Goal: Book appointment/travel/reservation

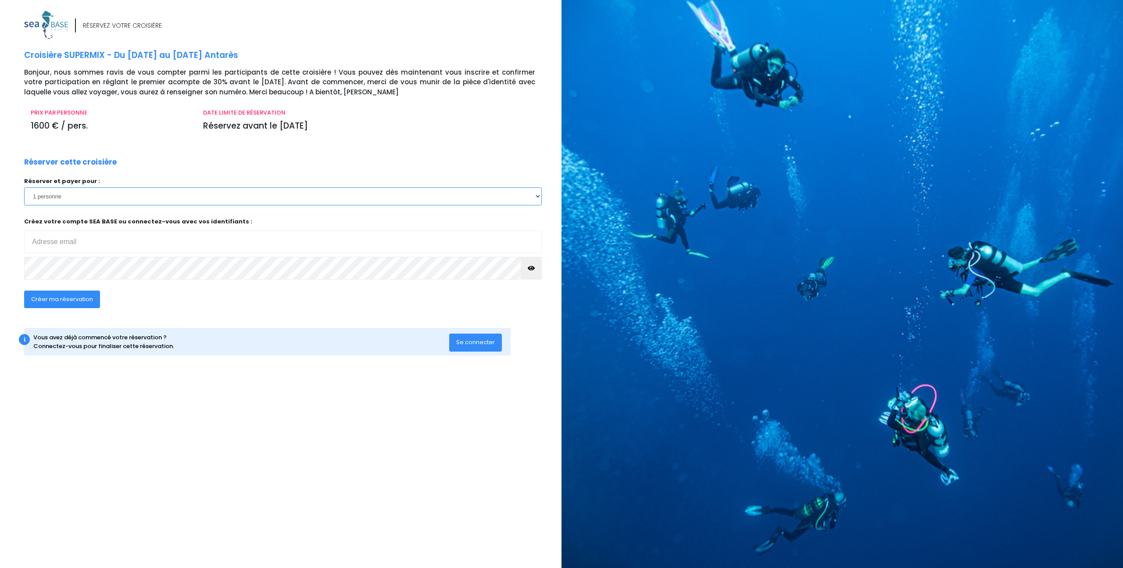
click at [205, 196] on select "1 personne 2 personnes 3 personnes" at bounding box center [283, 196] width 518 height 18
click at [187, 238] on input "email" at bounding box center [283, 241] width 518 height 23
type input "k.roux.travel@icloud.com"
click at [77, 301] on span "Créer ma réservation" at bounding box center [62, 299] width 62 height 8
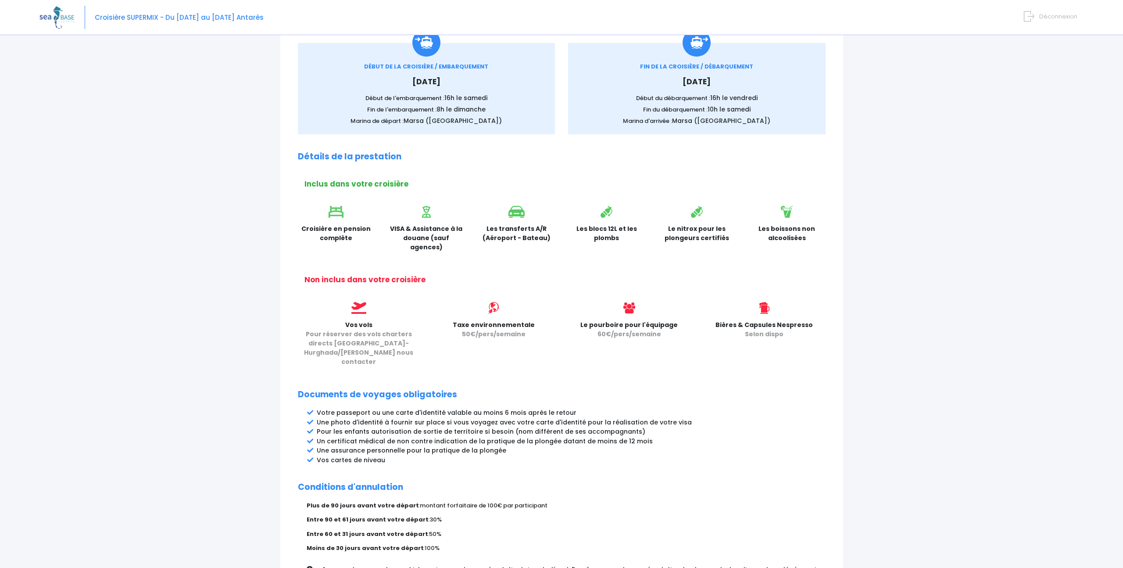
scroll to position [226, 0]
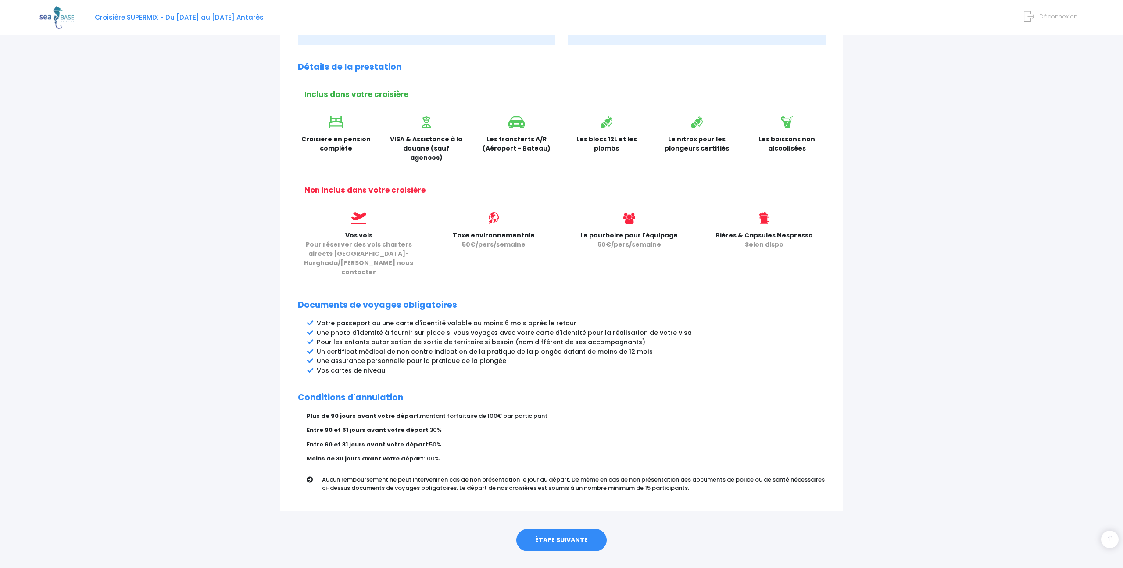
click at [551, 529] on link "ÉTAPE SUIVANTE" at bounding box center [562, 540] width 90 height 23
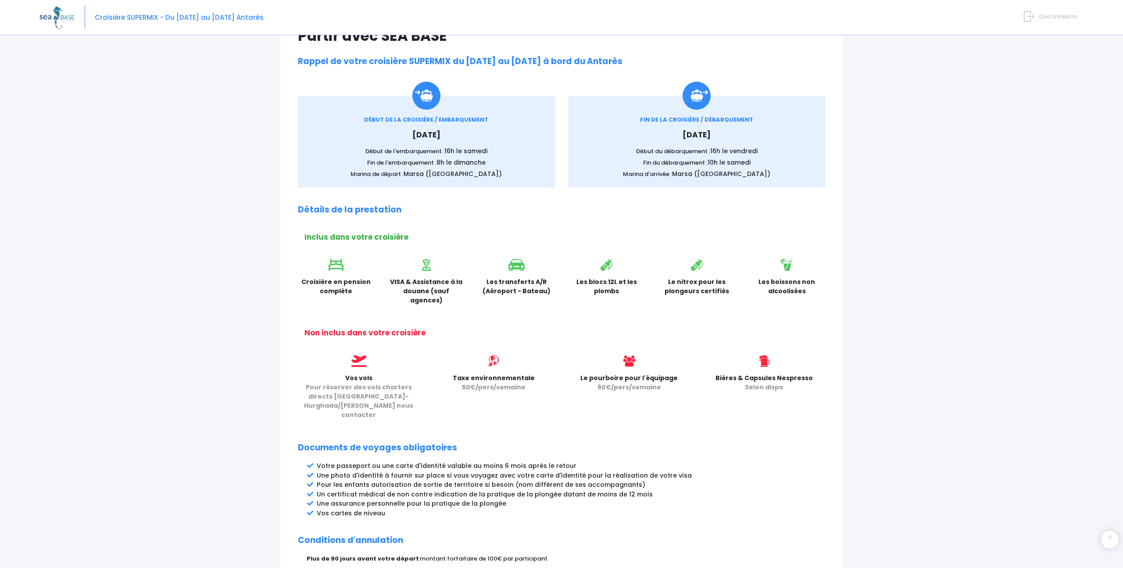
scroll to position [0, 0]
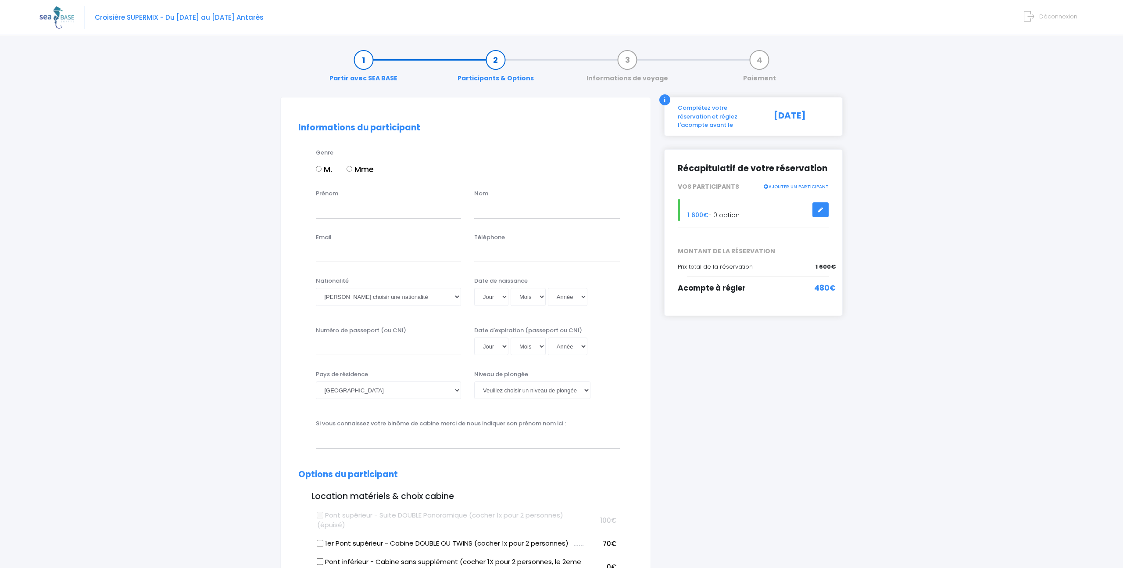
click at [321, 169] on input "M." at bounding box center [319, 169] width 6 height 6
radio input "true"
click at [347, 207] on input "Prénom" at bounding box center [389, 210] width 146 height 18
type input "Kevin"
type input "Roux"
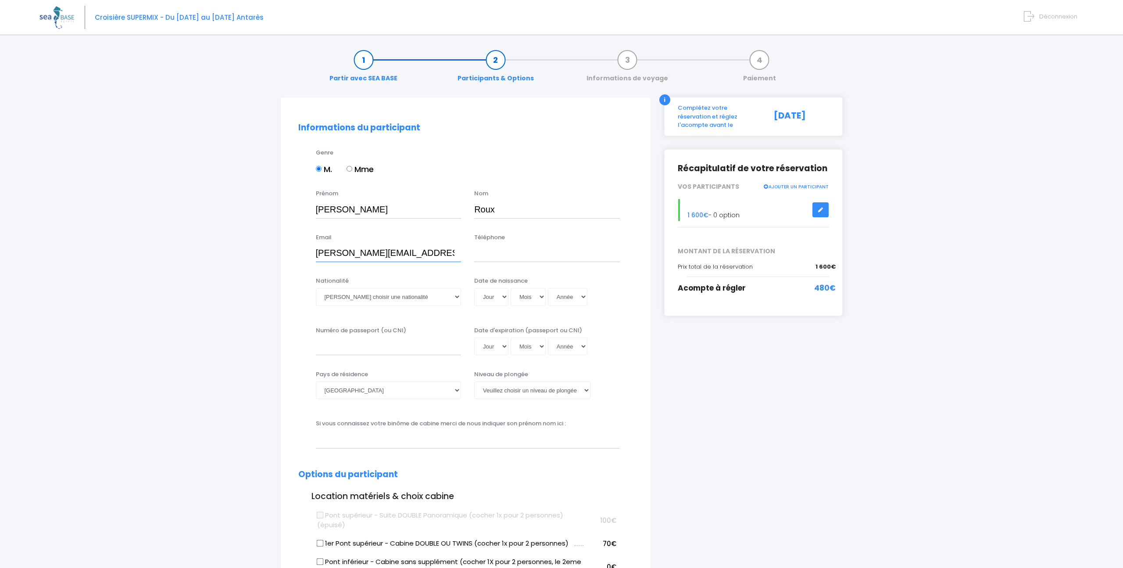
click at [340, 253] on input "k.roux@icloud.com" at bounding box center [389, 253] width 146 height 18
type input "k.roux.travel@icloud.com"
click at [497, 253] on input "Téléphone" at bounding box center [547, 253] width 146 height 18
type input "0643448536"
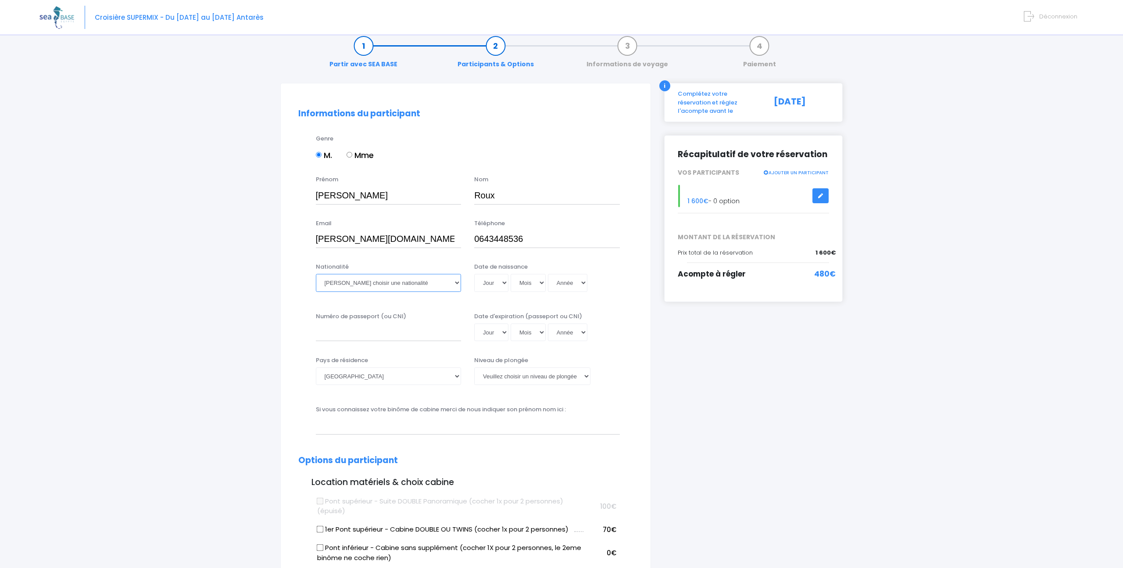
click at [415, 283] on select "Veuillez choisir une nationalité Afghane Albanaise Algerienne Allemande America…" at bounding box center [389, 283] width 146 height 18
select select "Française"
click at [316, 274] on select "Veuillez choisir une nationalité Afghane Albanaise Algerienne Allemande America…" at bounding box center [389, 283] width 146 height 18
click at [491, 283] on select "Jour 01 02 03 04 05 06 07 08 09 10 11 12 13 14 15 16 17 18 19 20 21 22 23 24 25…" at bounding box center [491, 283] width 34 height 18
select select "24"
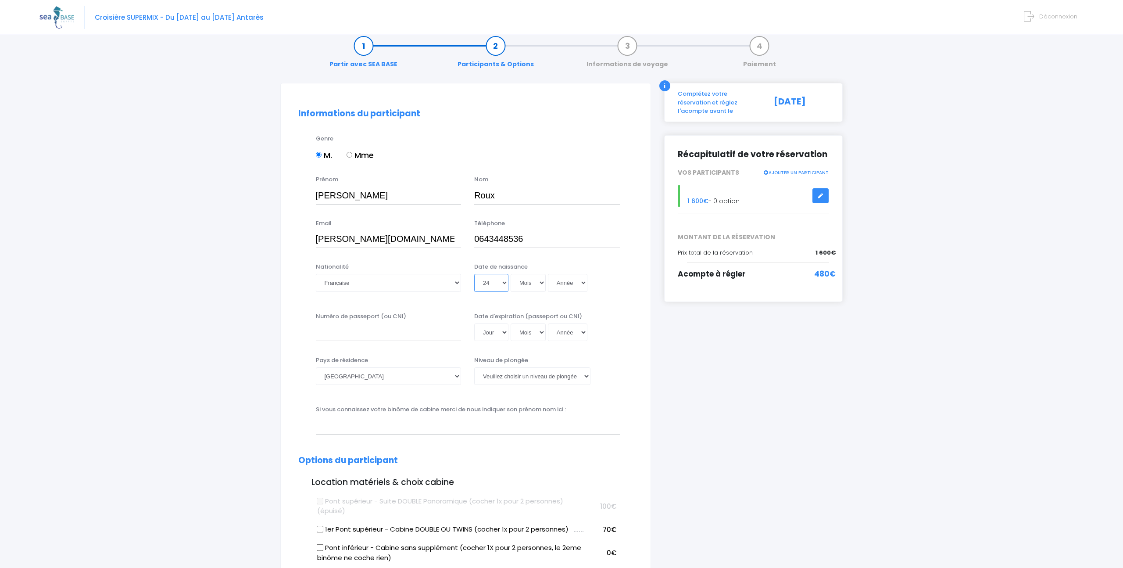
click at [474, 274] on select "Jour 01 02 03 04 05 06 07 08 09 10 11 12 13 14 15 16 17 18 19 20 21 22 23 24 25…" at bounding box center [491, 283] width 34 height 18
click at [507, 283] on select "Jour 01 02 03 04 05 06 07 08 09 10 11 12 13 14 15 16 17 18 19 20 21 22 23 24 25…" at bounding box center [491, 283] width 34 height 18
click at [524, 283] on select "Mois 01 02 03 04 05 06 07 08 09 10 11 12" at bounding box center [528, 283] width 35 height 18
select select "03"
click at [511, 274] on select "Mois 01 02 03 04 05 06 07 08 09 10 11 12" at bounding box center [528, 283] width 35 height 18
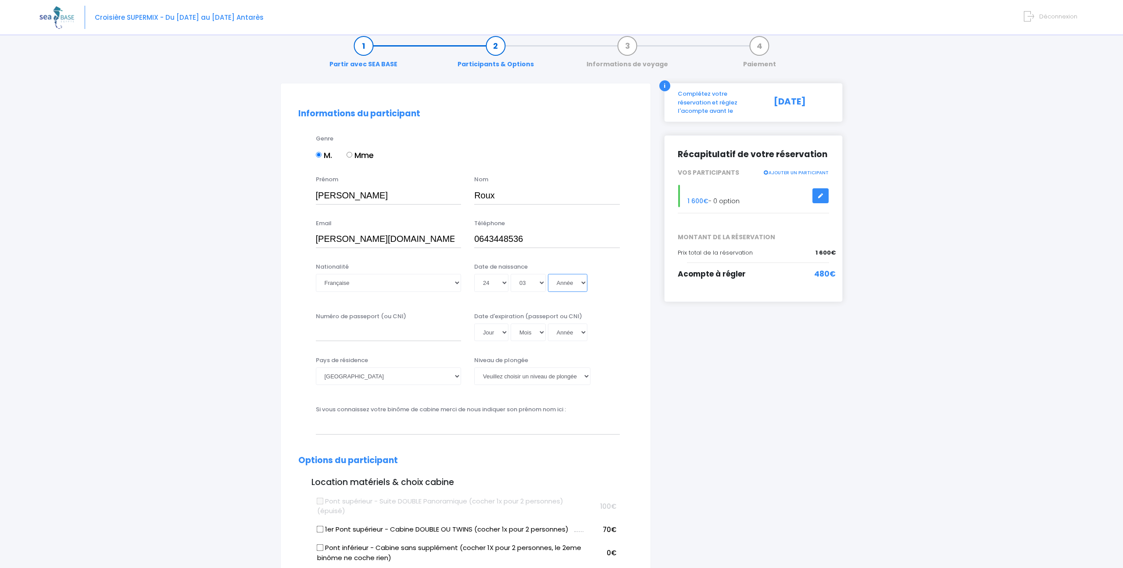
click at [563, 282] on select "Année 2045 2044 2043 2042 2041 2040 2039 2038 2037 2036 2035 2034 2033 2032 203…" at bounding box center [567, 283] width 39 height 18
select select "1989"
click at [548, 274] on select "Année 2045 2044 2043 2042 2041 2040 2039 2038 2037 2036 2035 2034 2033 2032 203…" at bounding box center [567, 283] width 39 height 18
type input "1989-03-24"
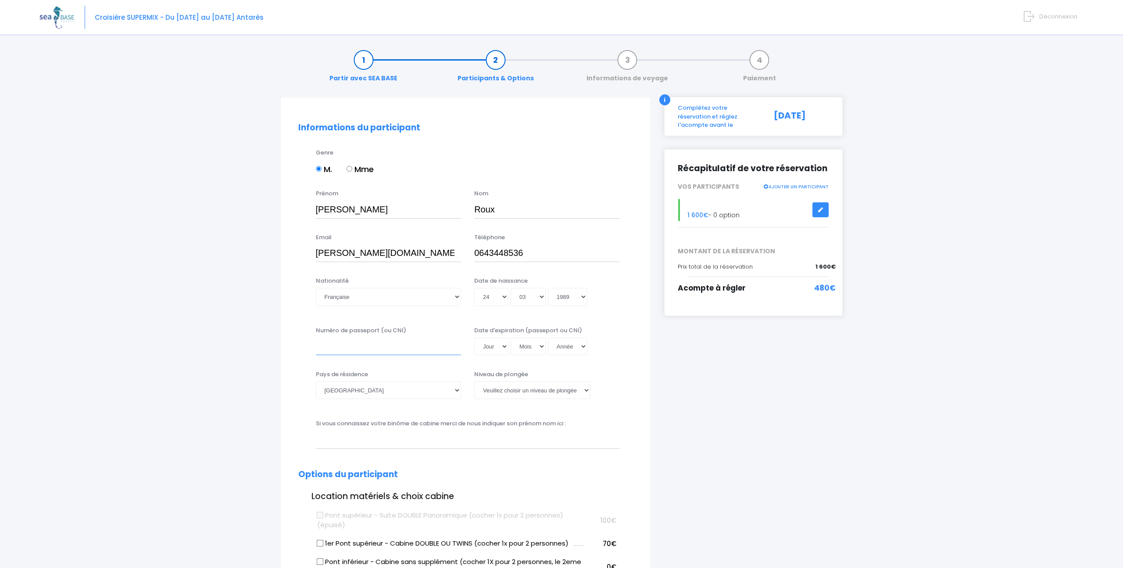
click at [432, 343] on input "Numéro de passeport (ou CNI)" at bounding box center [389, 346] width 146 height 18
type input "10CK"
click at [402, 344] on input "10CK" at bounding box center [389, 346] width 146 height 18
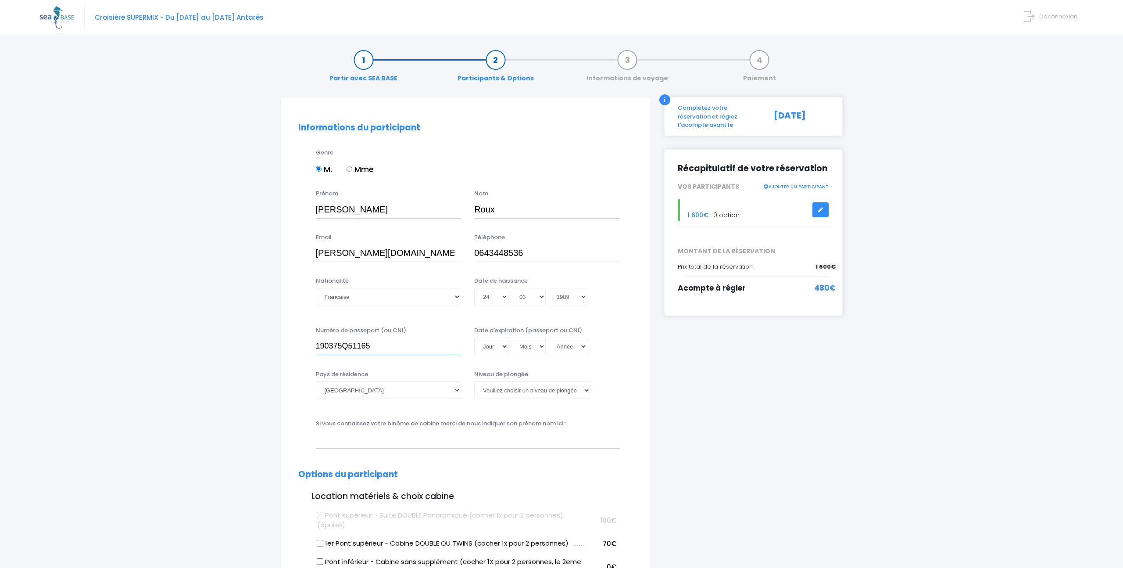
type input "190375Q51165"
click at [484, 347] on select "Jour 01 02 03 04 05 06 07 08 09 10 11 12 13 14 15 16 17 18 19 20 21 22 23 24 25…" at bounding box center [491, 346] width 34 height 18
select select "24"
click at [474, 337] on select "Jour 01 02 03 04 05 06 07 08 09 10 11 12 13 14 15 16 17 18 19 20 21 22 23 24 25…" at bounding box center [491, 346] width 34 height 18
click at [520, 351] on select "Mois 01 02 03 04 05 06 07 08 09 10 11 12" at bounding box center [528, 346] width 35 height 18
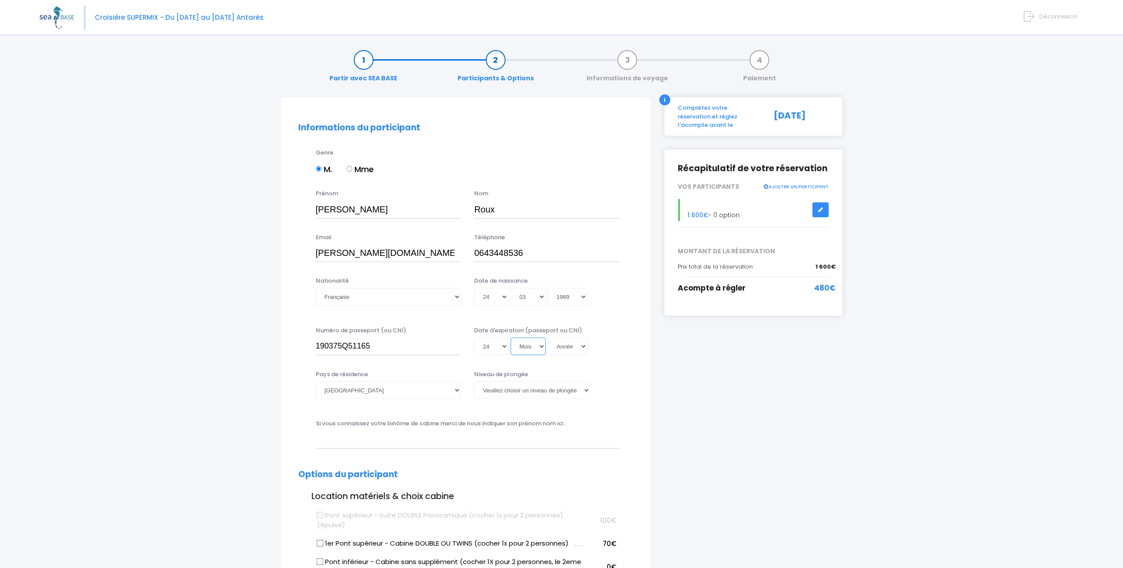
select select "03"
click at [511, 337] on select "Mois 01 02 03 04 05 06 07 08 09 10 11 12" at bounding box center [528, 346] width 35 height 18
click at [567, 350] on select "Année 2045 2044 2043 2042 2041 2040 2039 2038 2037 2036 2035 2034 2033 2032 203…" at bounding box center [567, 346] width 39 height 18
select select "2034"
click at [548, 337] on select "Année 2045 2044 2043 2042 2041 2040 2039 2038 2037 2036 2035 2034 2033 2032 203…" at bounding box center [567, 346] width 39 height 18
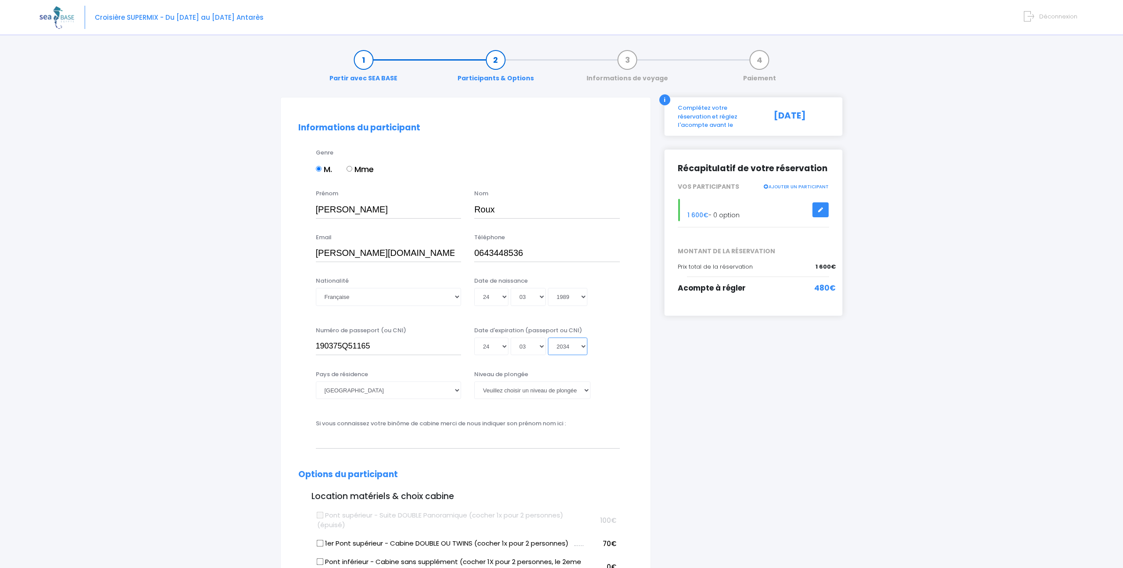
type input "2034-03-24"
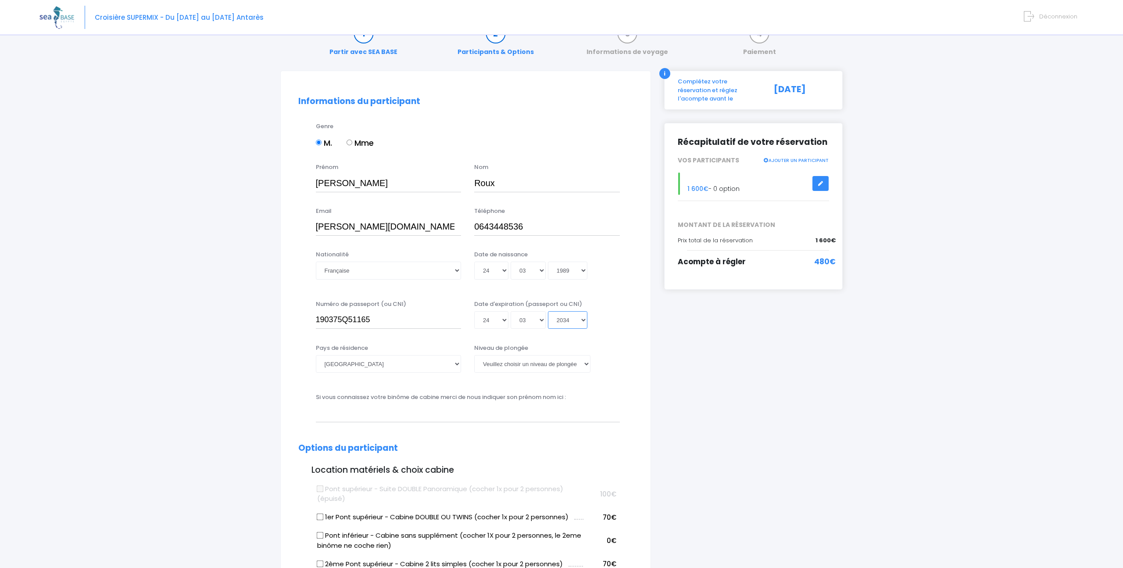
scroll to position [29, 0]
click at [517, 361] on select "Veuillez choisir un niveau de plongée Non plongeur Junior OW diver Adventure OW…" at bounding box center [532, 361] width 116 height 18
select select "N2"
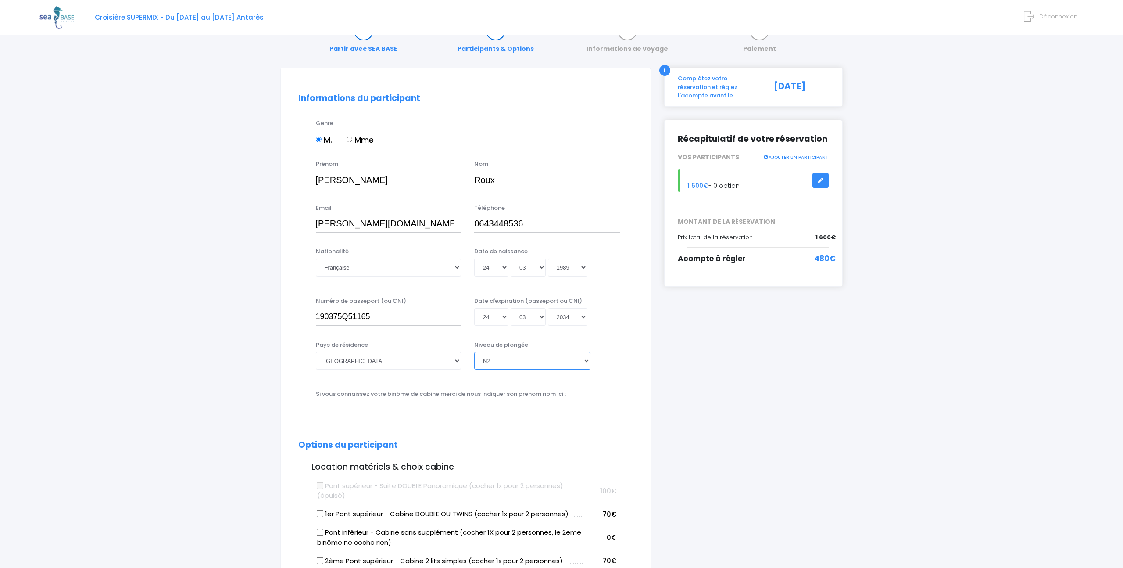
click at [474, 352] on select "Veuillez choisir un niveau de plongée Non plongeur Junior OW diver Adventure OW…" at bounding box center [532, 361] width 116 height 18
click at [571, 396] on div "Si vous connaissez votre binôme de cabine merci de nous indiquer son prénom nom…" at bounding box center [467, 404] width 317 height 29
click at [518, 409] on input "text" at bounding box center [468, 410] width 304 height 18
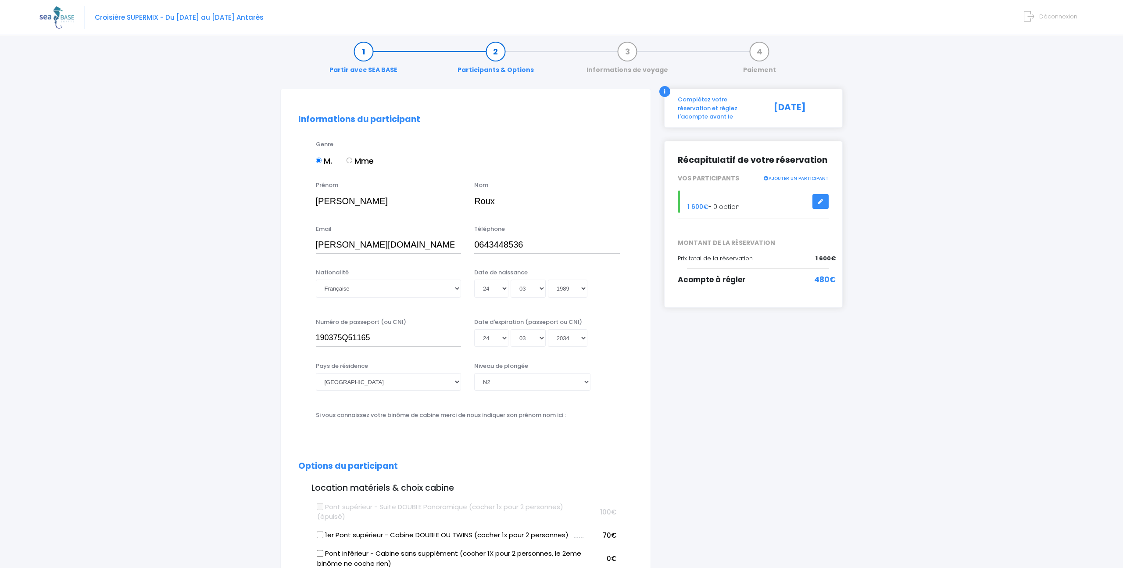
scroll to position [0, 0]
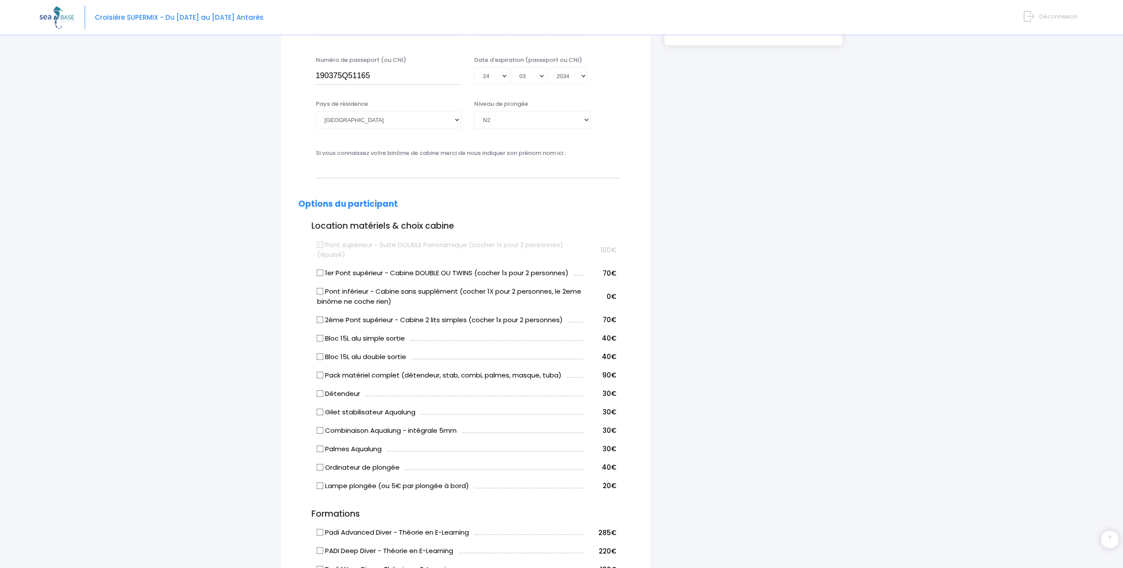
scroll to position [276, 0]
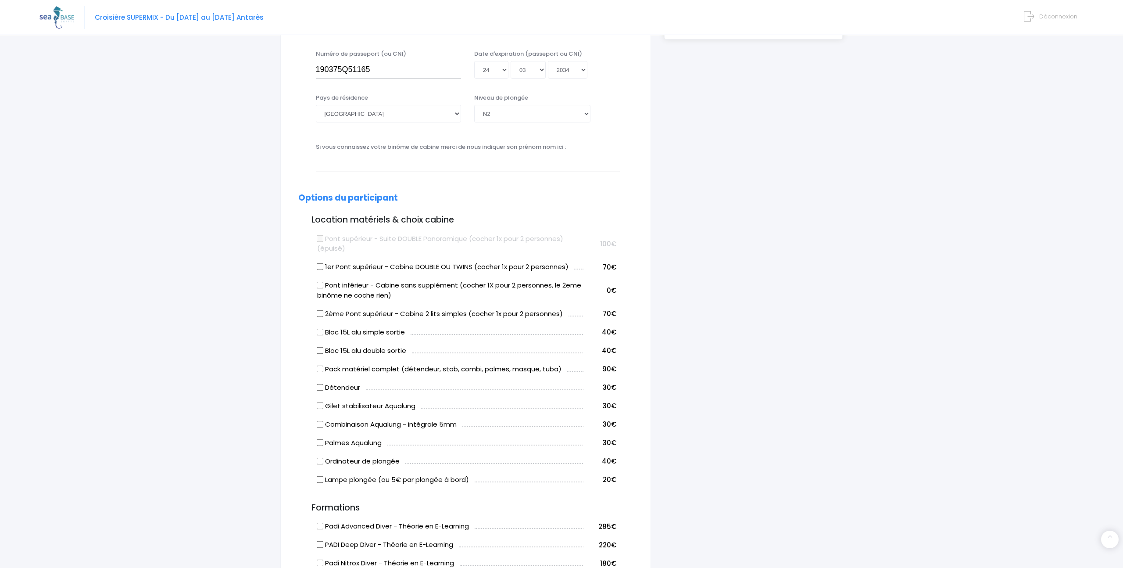
click at [319, 313] on input "2ème Pont supérieur - Cabine 2 lits simples (cocher 1x pour 2 personnes)" at bounding box center [319, 313] width 7 height 7
checkbox input "true"
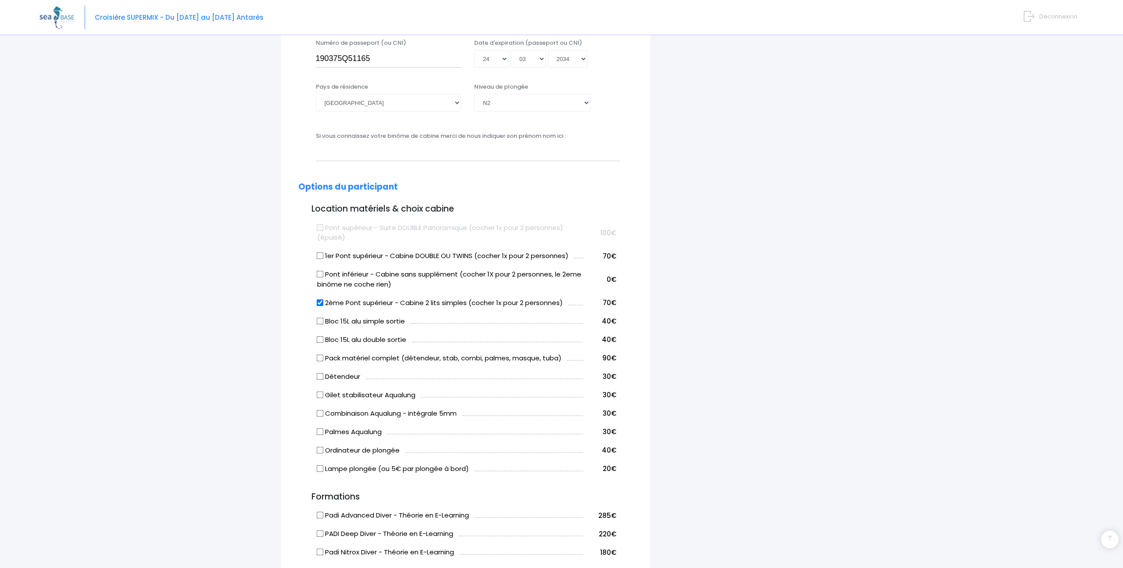
scroll to position [289, 0]
click at [318, 320] on input "Bloc 15L alu simple sortie" at bounding box center [319, 319] width 7 height 7
checkbox input "true"
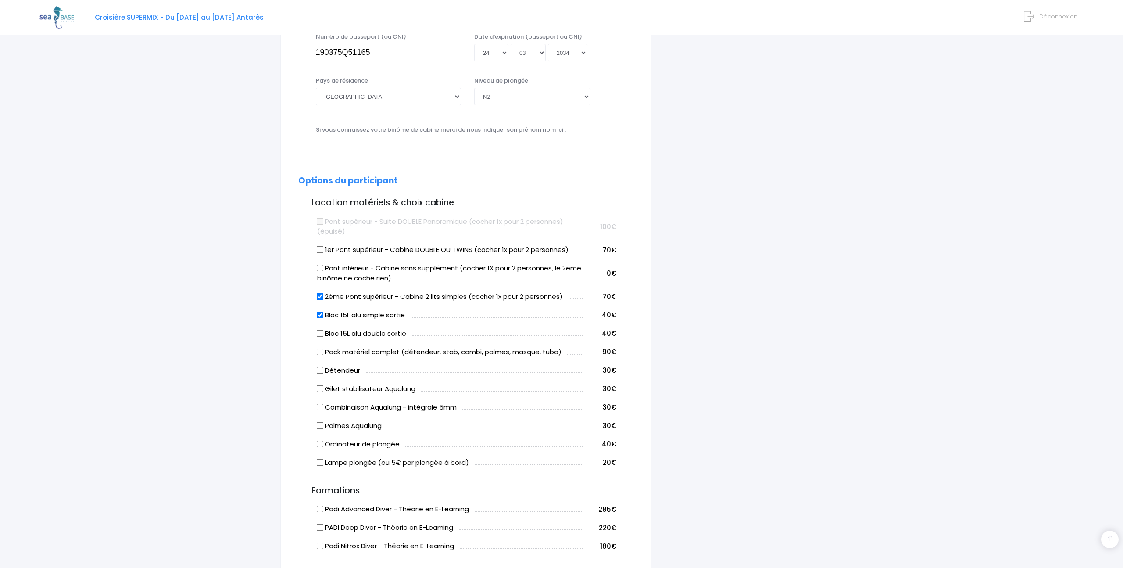
scroll to position [288, 0]
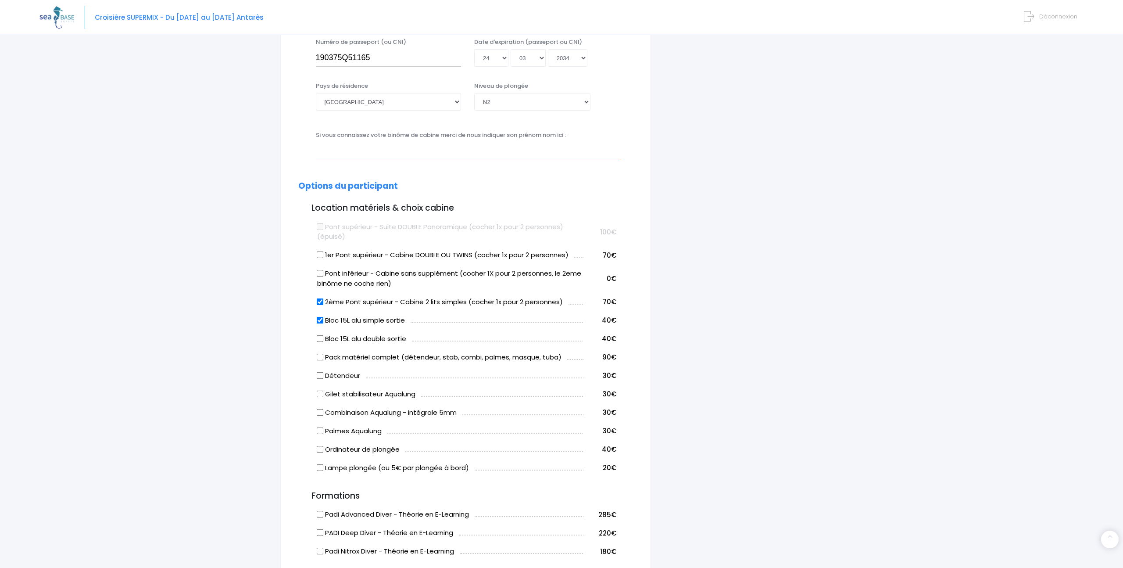
click at [383, 157] on input "text" at bounding box center [468, 151] width 304 height 18
type input "Joachim Valente"
click at [255, 220] on div "Partir avec SEA BASE Participants & Options Informations de voyage Paiement Inf…" at bounding box center [561, 394] width 1044 height 1285
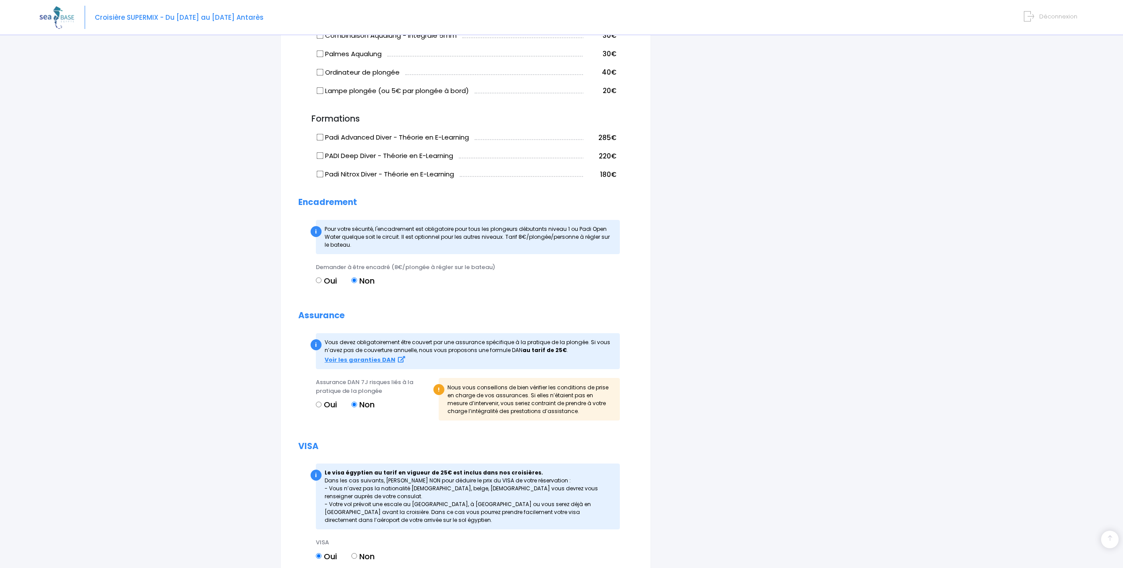
scroll to position [670, 0]
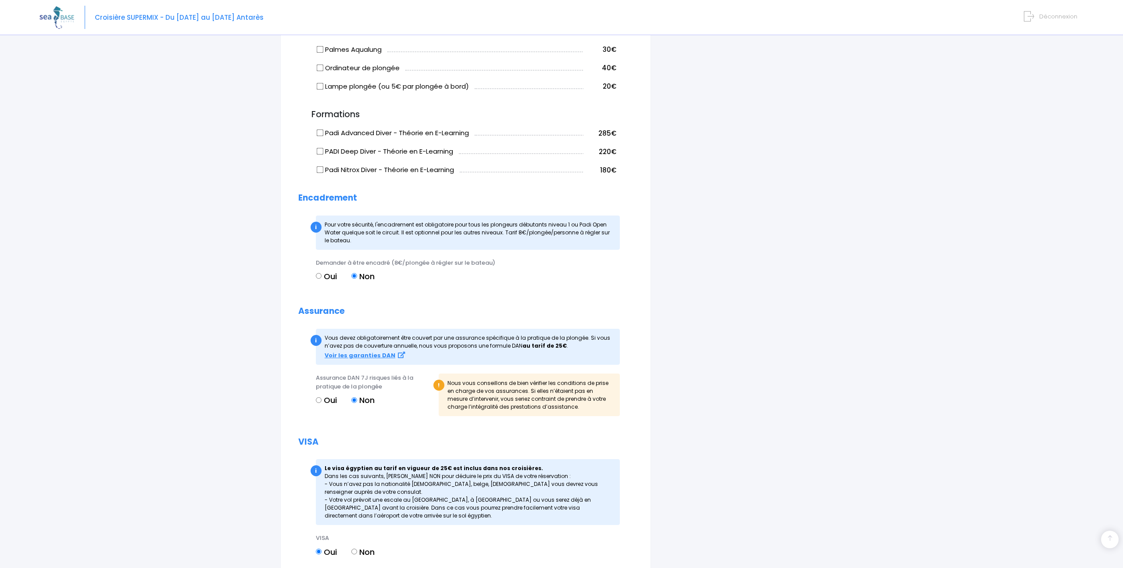
click at [320, 274] on input "Oui" at bounding box center [319, 276] width 6 height 6
radio input "true"
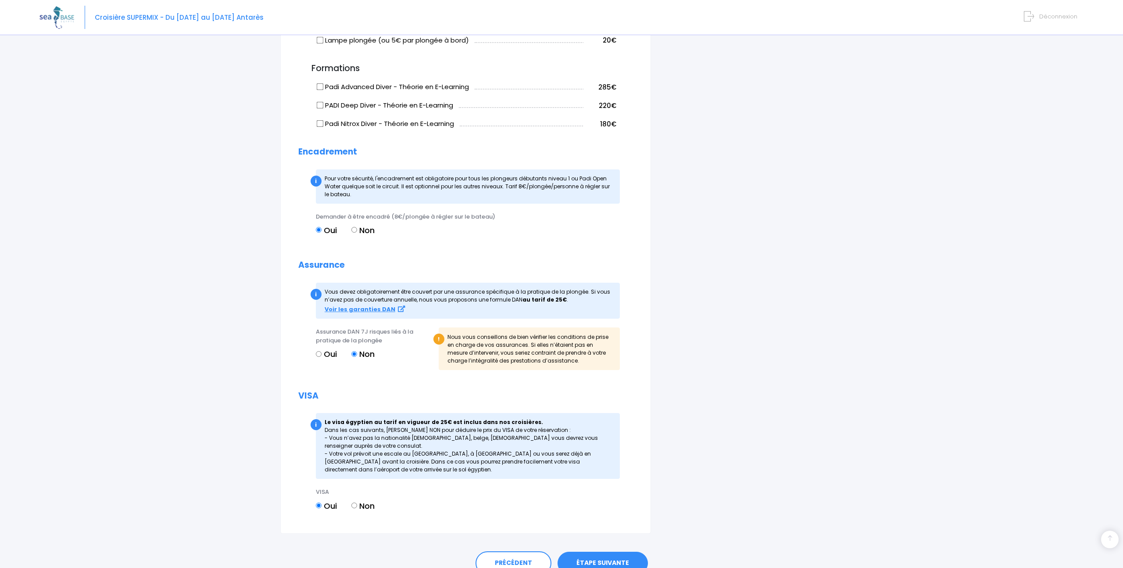
scroll to position [758, 0]
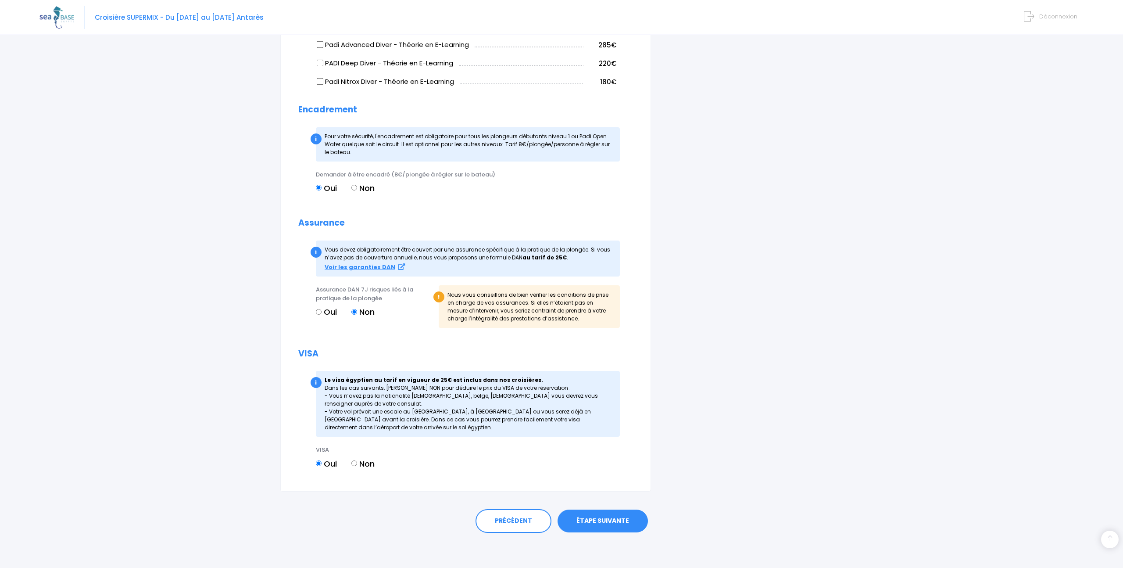
click at [320, 310] on input "Oui" at bounding box center [319, 312] width 6 height 6
radio input "true"
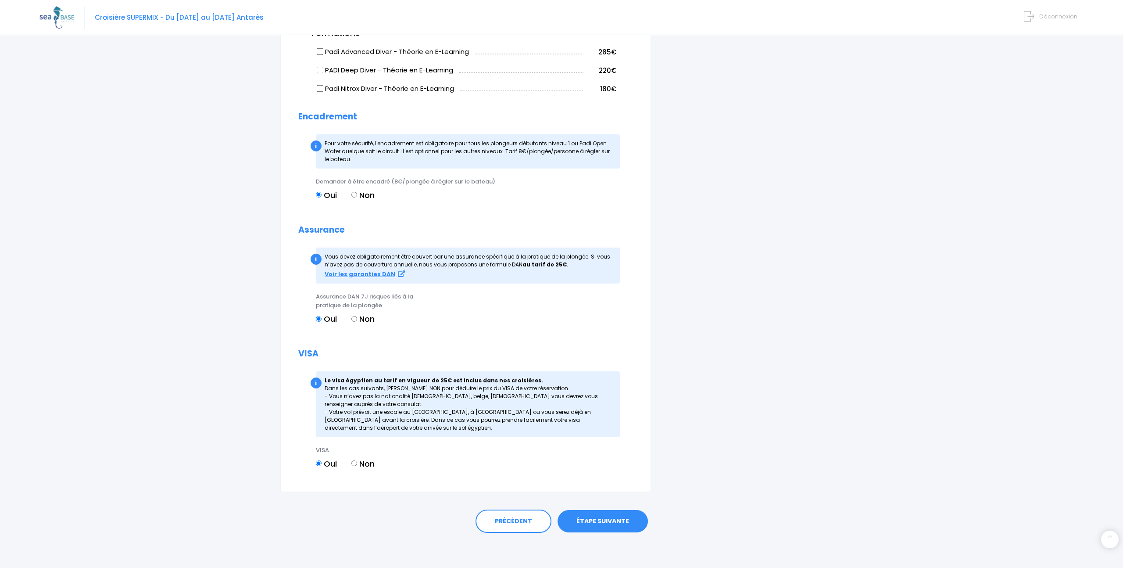
scroll to position [751, 0]
click at [356, 318] on input "Non" at bounding box center [355, 319] width 6 height 6
radio input "true"
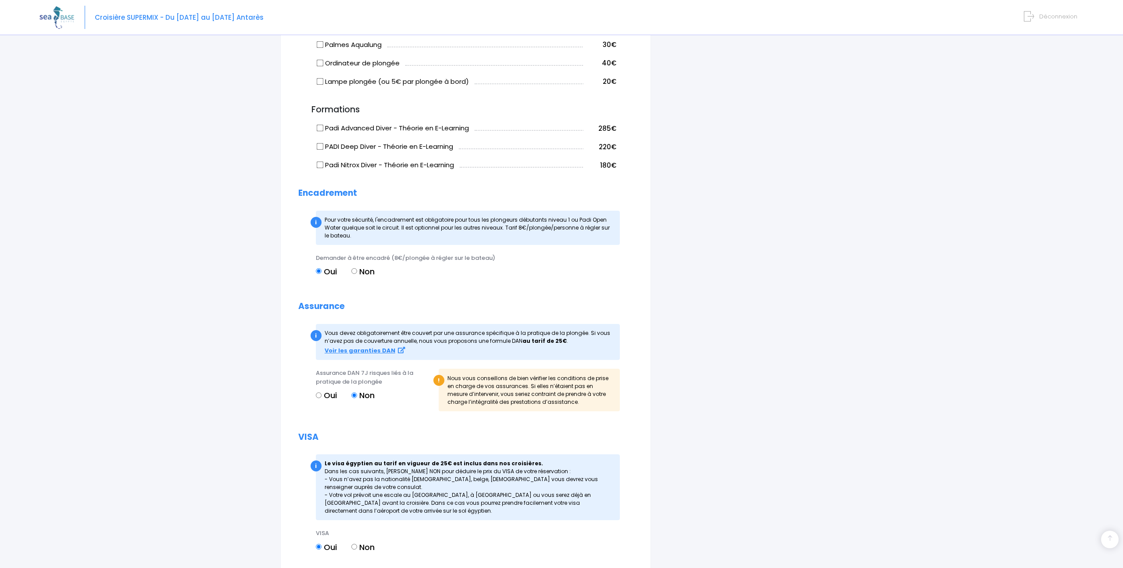
scroll to position [758, 0]
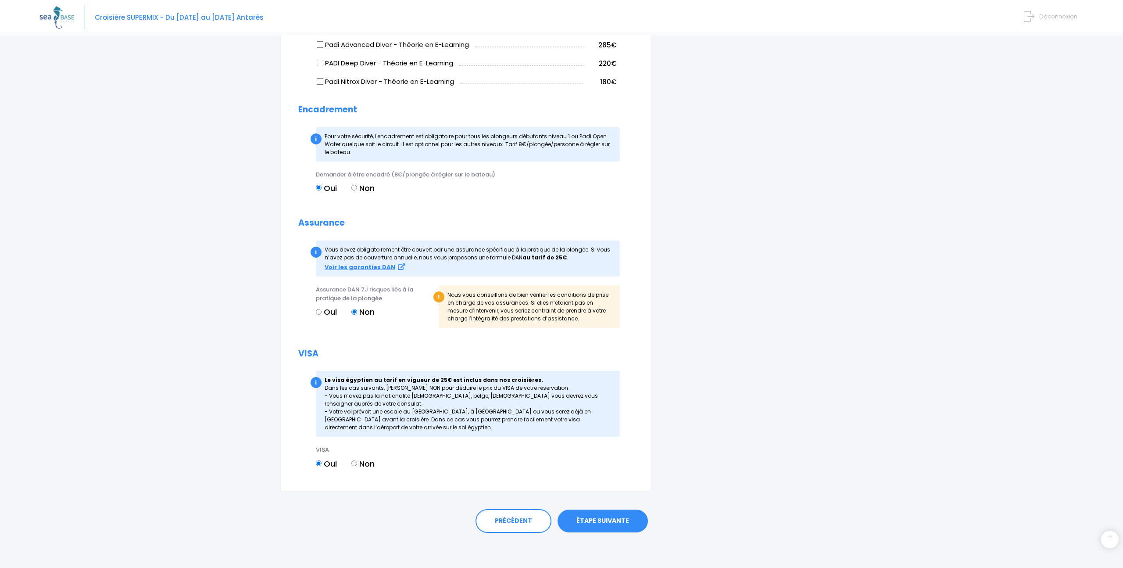
click at [600, 521] on link "ÉTAPE SUIVANTE" at bounding box center [603, 520] width 90 height 23
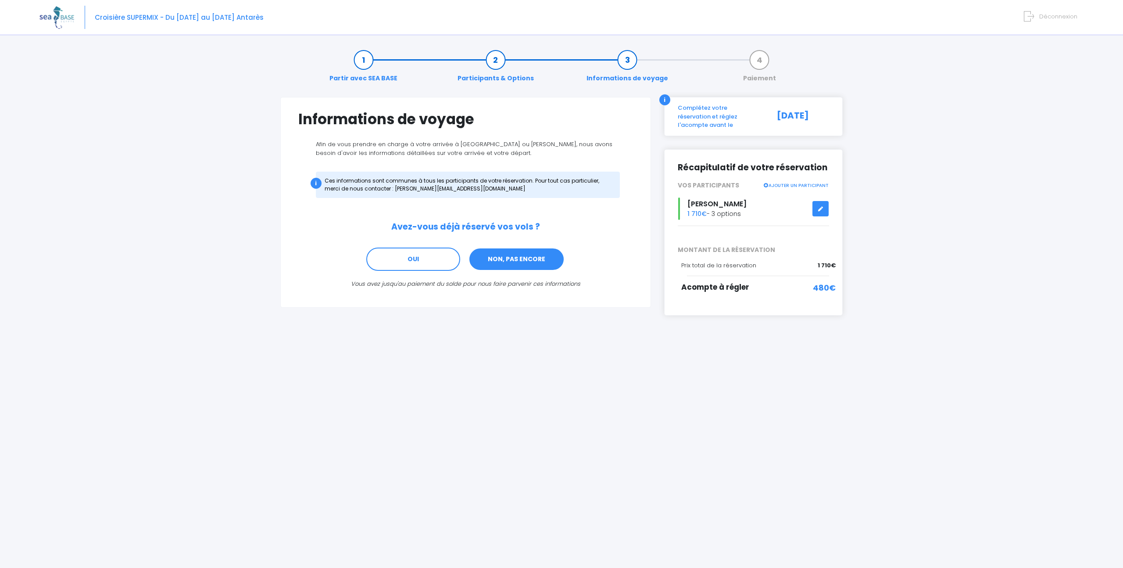
click at [518, 262] on link "NON, PAS ENCORE" at bounding box center [517, 260] width 96 height 24
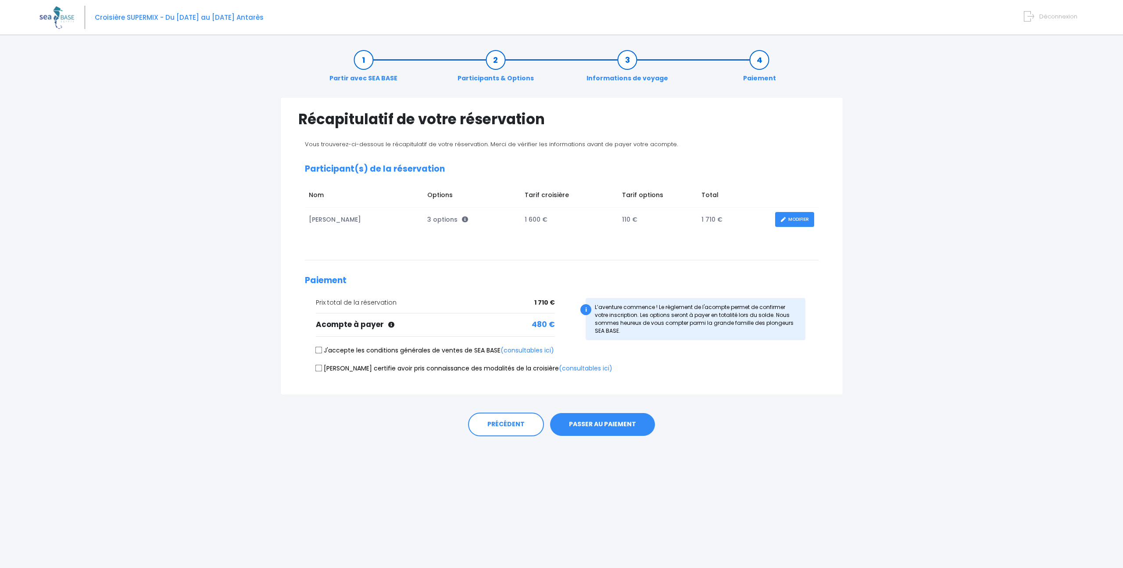
click at [316, 351] on input "J'accepte les conditions générales de ventes de SEA BASE (consultables ici)" at bounding box center [318, 350] width 7 height 7
checkbox input "true"
click at [320, 370] on input "Je certifie avoir pris connaissance des modalités de la croisière (consultables…" at bounding box center [318, 367] width 7 height 7
checkbox input "true"
click at [589, 424] on button "PASSER AU PAIEMENT" at bounding box center [602, 424] width 105 height 23
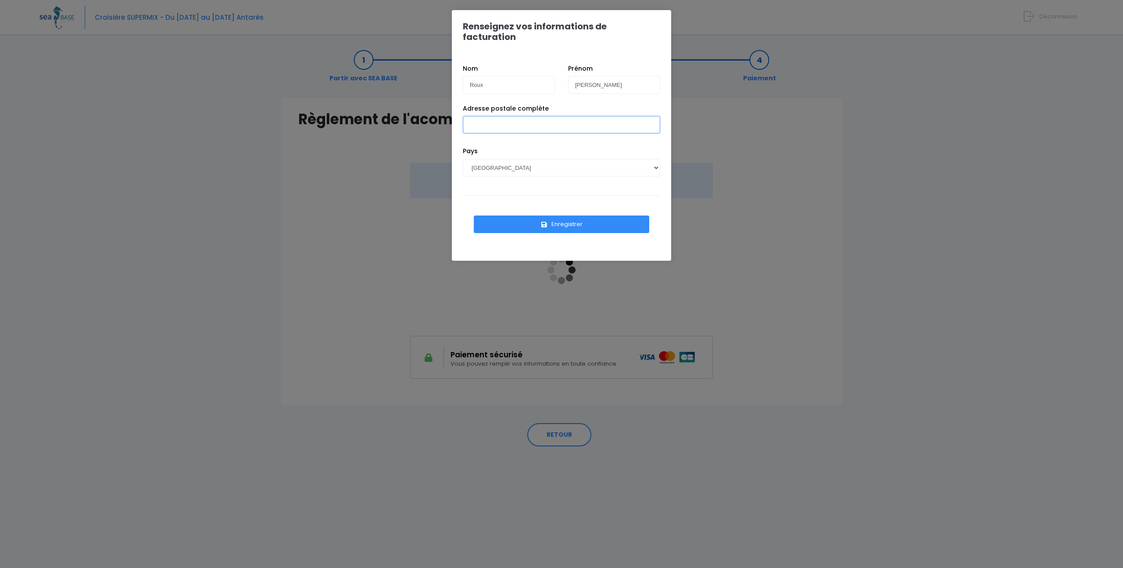
click at [527, 116] on input "Adresse postale complète" at bounding box center [561, 125] width 197 height 18
click at [539, 117] on input "8 rue cannebiere" at bounding box center [561, 125] width 197 height 18
type input "8 rue cannebiere, 75012 Paris"
click at [535, 215] on button "Enregistrer" at bounding box center [562, 224] width 176 height 18
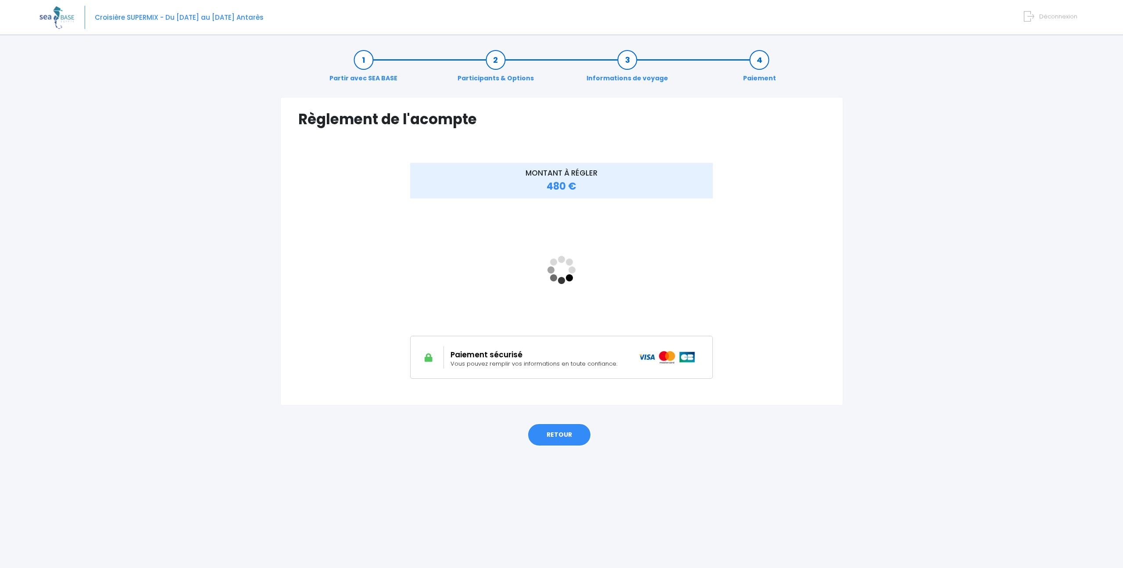
click at [553, 432] on link "RETOUR" at bounding box center [559, 435] width 64 height 24
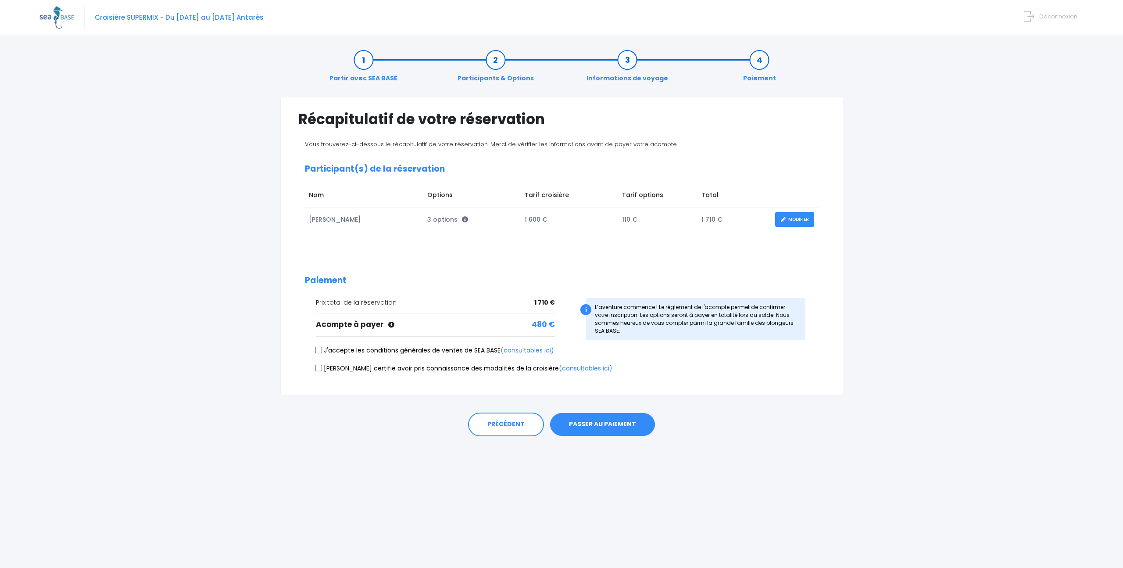
drag, startPoint x: 319, startPoint y: 348, endPoint x: 321, endPoint y: 365, distance: 16.8
click at [319, 348] on input "J'accepte les conditions générales de ventes de SEA BASE (consultables ici)" at bounding box center [318, 350] width 7 height 7
checkbox input "true"
click at [322, 366] on input "[PERSON_NAME] certifie avoir pris connaissance des modalités de la croisière (c…" at bounding box center [318, 367] width 7 height 7
checkbox input "true"
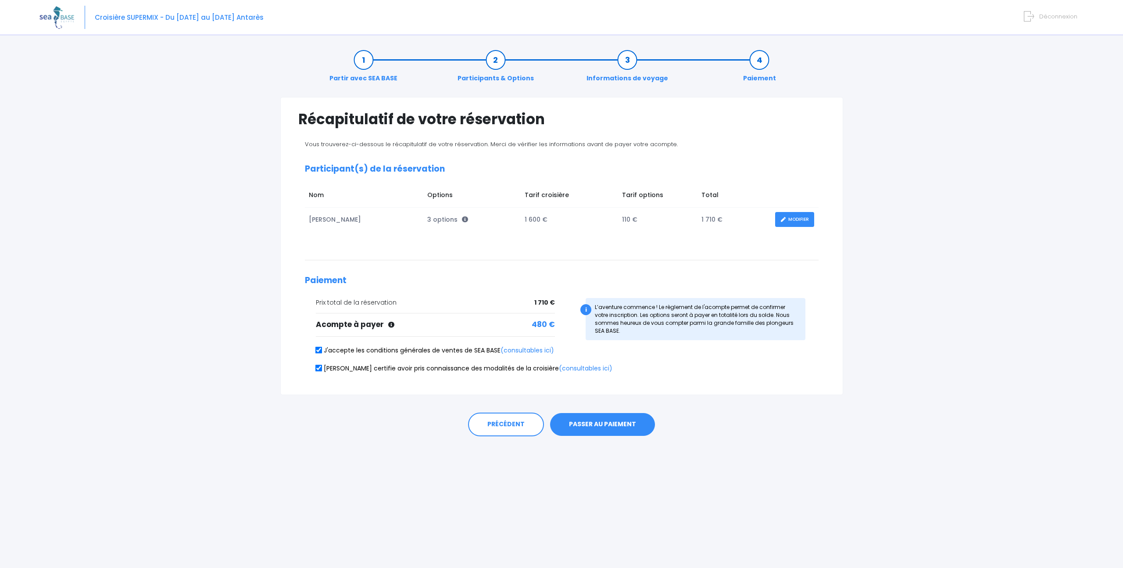
click at [627, 428] on button "PASSER AU PAIEMENT" at bounding box center [602, 424] width 105 height 23
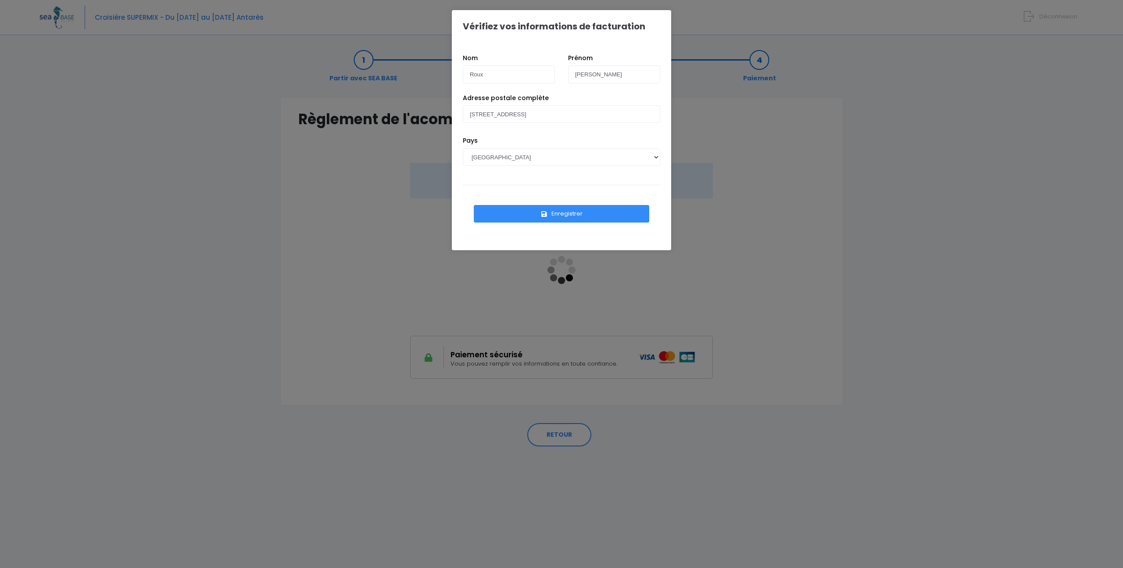
click at [572, 218] on button "Enregistrer" at bounding box center [562, 214] width 176 height 18
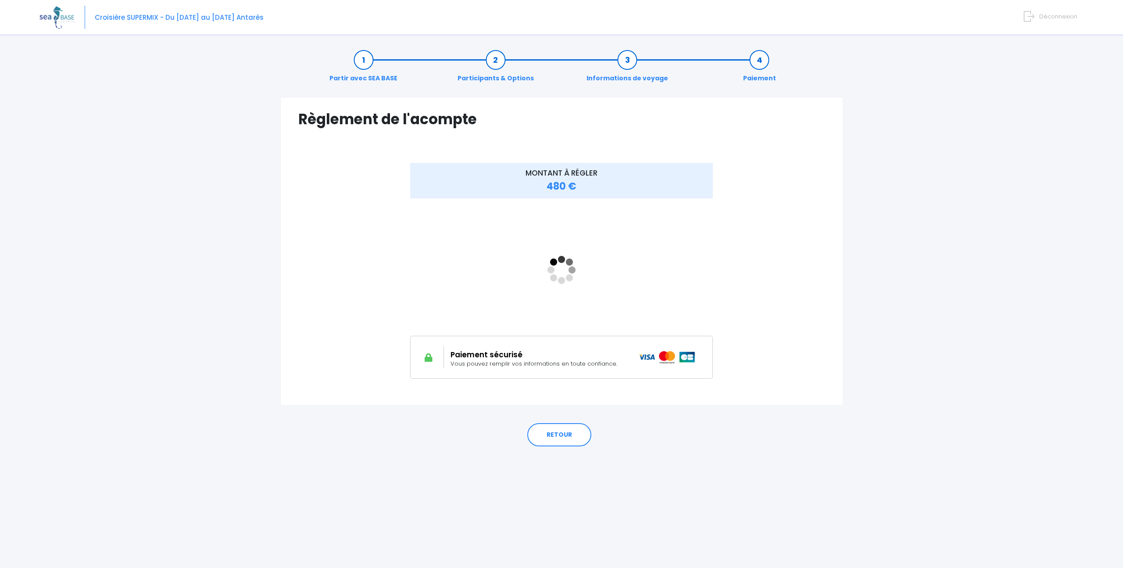
click at [567, 416] on div "RETOUR" at bounding box center [561, 432] width 563 height 54
click at [565, 429] on link "RETOUR" at bounding box center [559, 435] width 64 height 24
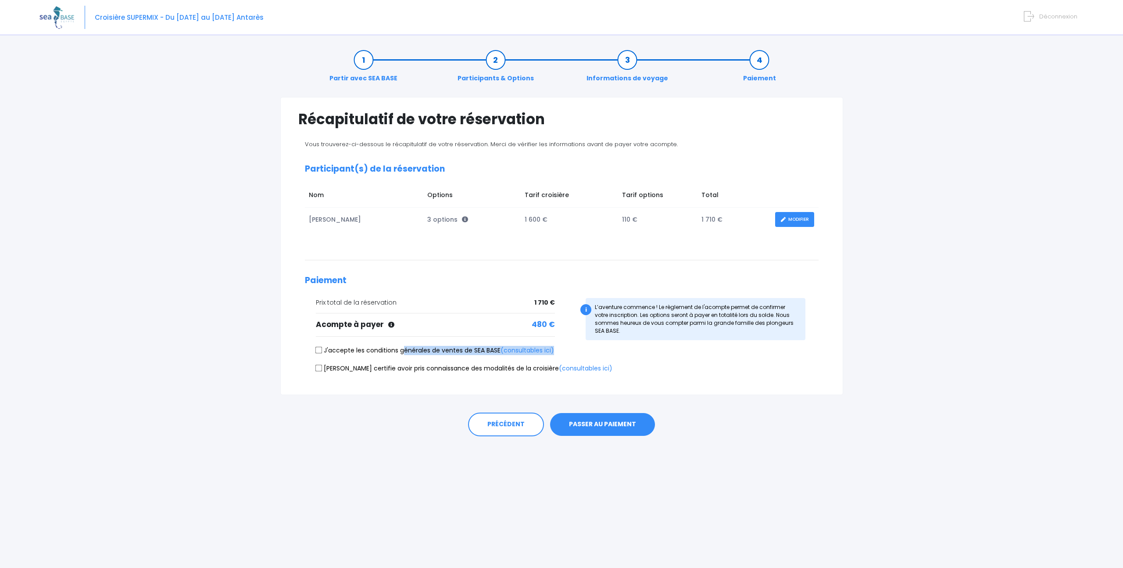
drag, startPoint x: 402, startPoint y: 355, endPoint x: 357, endPoint y: 356, distance: 44.3
click at [401, 354] on div "J'accepte les conditions générales de ventes de SEA BASE (consultables ici)" at bounding box center [562, 352] width 514 height 12
drag, startPoint x: 321, startPoint y: 348, endPoint x: 318, endPoint y: 359, distance: 11.4
click at [321, 349] on input "J'accepte les conditions générales de ventes de SEA BASE (consultables ici)" at bounding box center [318, 350] width 7 height 7
checkbox input "true"
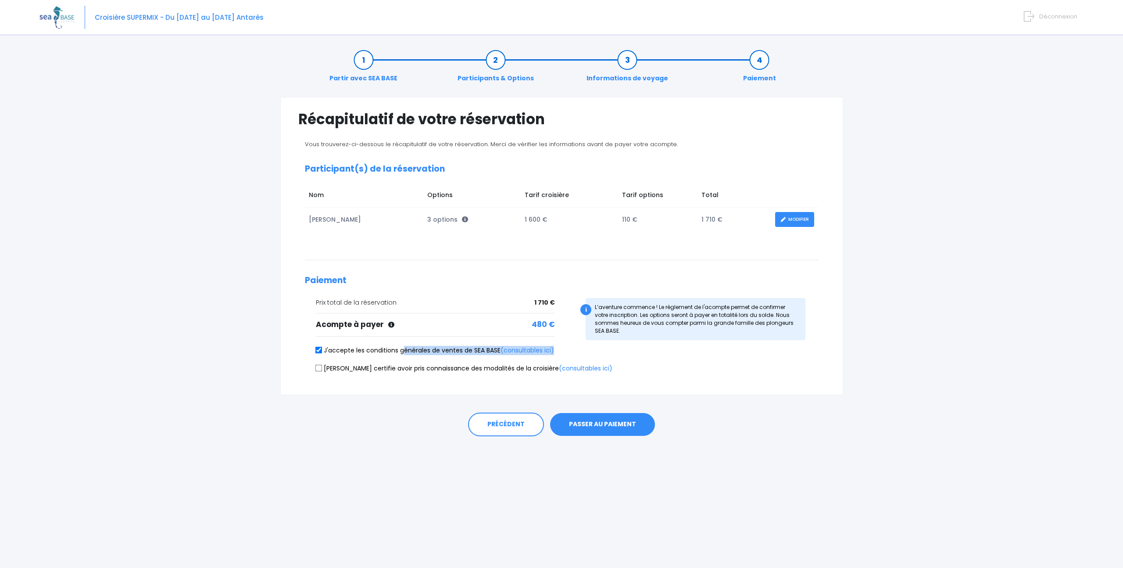
click at [320, 366] on input "[PERSON_NAME] certifie avoir pris connaissance des modalités de la croisière (c…" at bounding box center [318, 367] width 7 height 7
checkbox input "true"
click at [600, 423] on button "PASSER AU PAIEMENT" at bounding box center [602, 424] width 105 height 23
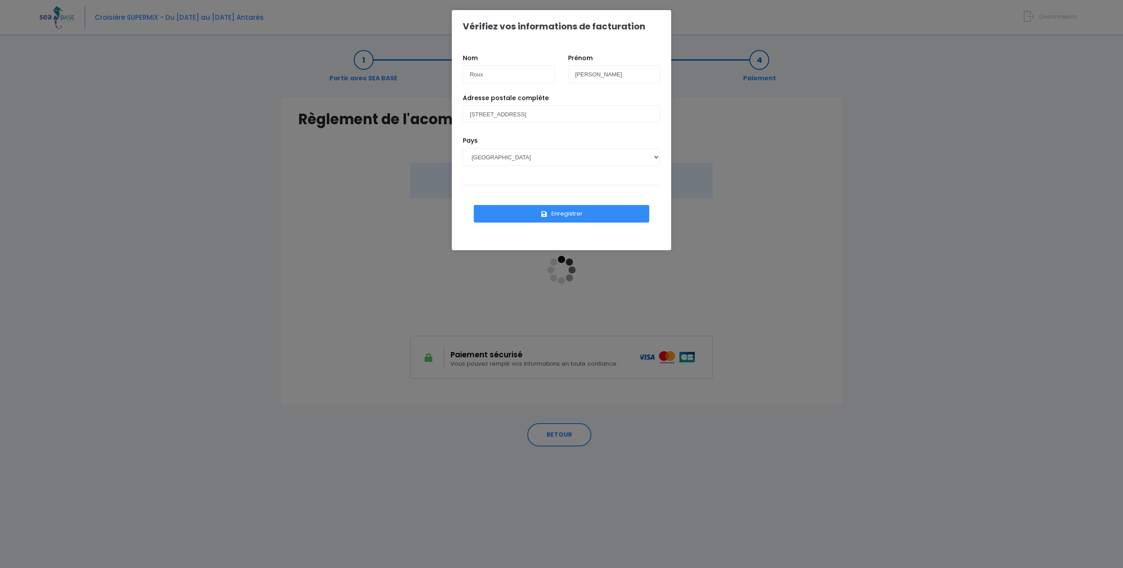
click at [570, 214] on button "Enregistrer" at bounding box center [562, 214] width 176 height 18
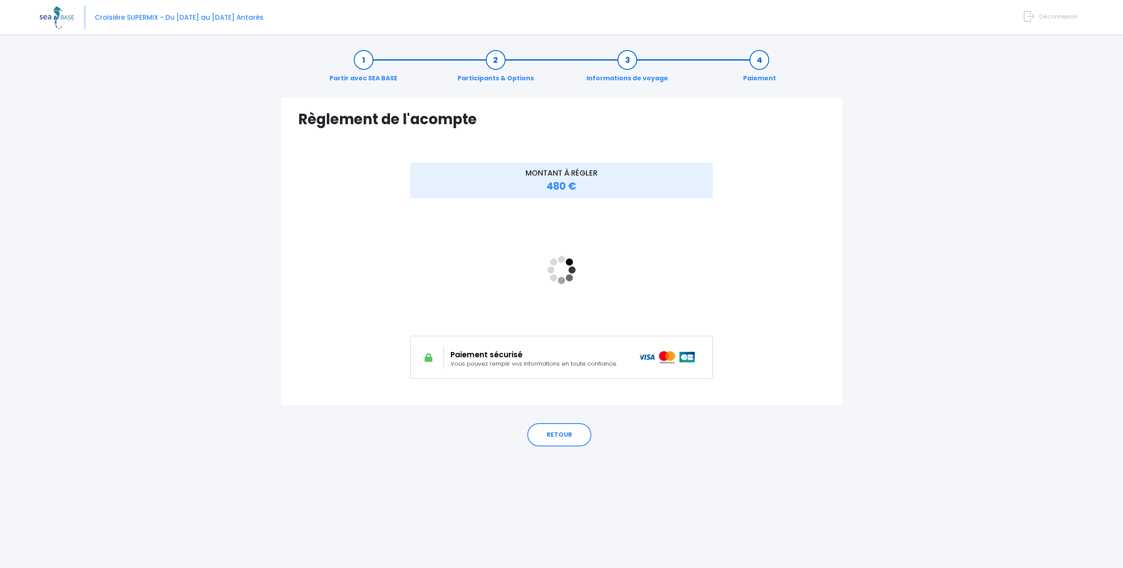
click at [623, 60] on link "Informations de voyage" at bounding box center [627, 69] width 90 height 28
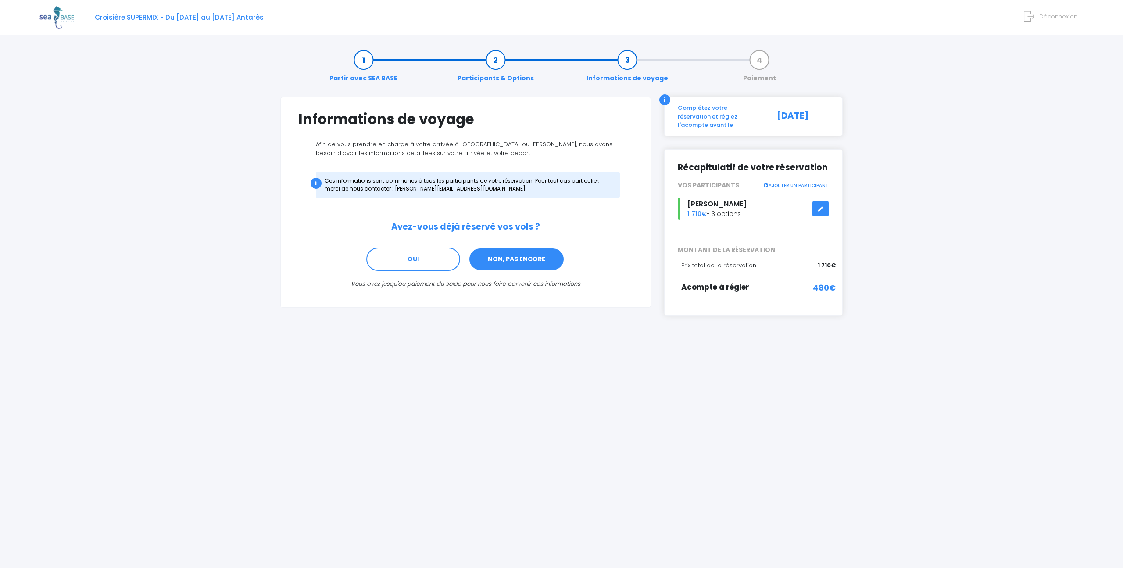
click at [524, 260] on link "NON, PAS ENCORE" at bounding box center [517, 260] width 96 height 24
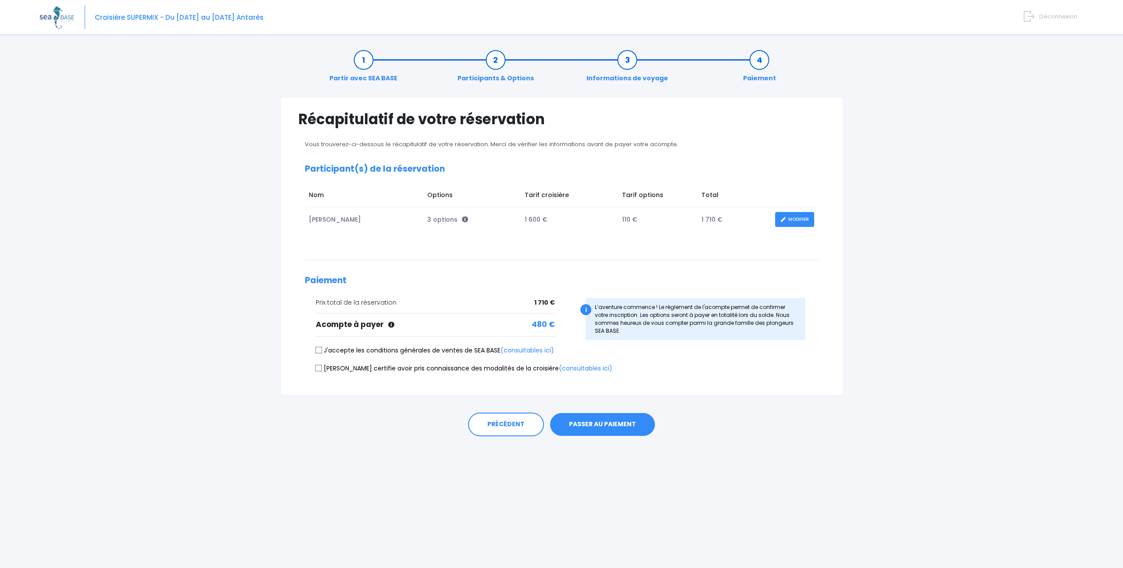
drag, startPoint x: 322, startPoint y: 350, endPoint x: 323, endPoint y: 379, distance: 28.6
click at [321, 350] on input "J'accepte les conditions générales de ventes de SEA BASE (consultables ici)" at bounding box center [318, 350] width 7 height 7
checkbox input "true"
click at [322, 368] on input "Je certifie avoir pris connaissance des modalités de la croisière (consultables…" at bounding box center [318, 367] width 7 height 7
checkbox input "true"
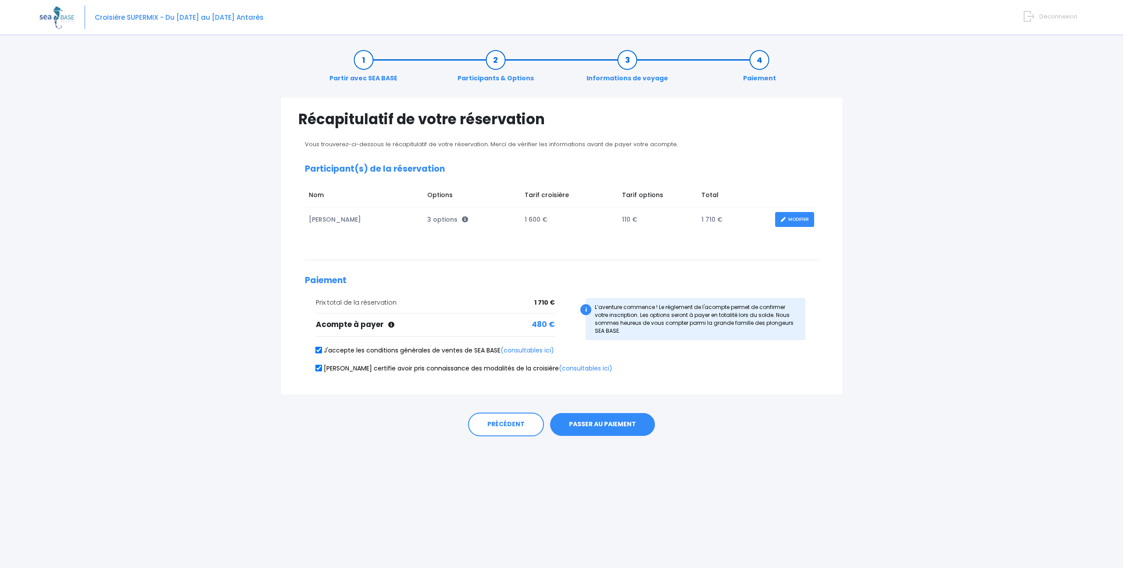
click at [603, 424] on button "PASSER AU PAIEMENT" at bounding box center [602, 424] width 105 height 23
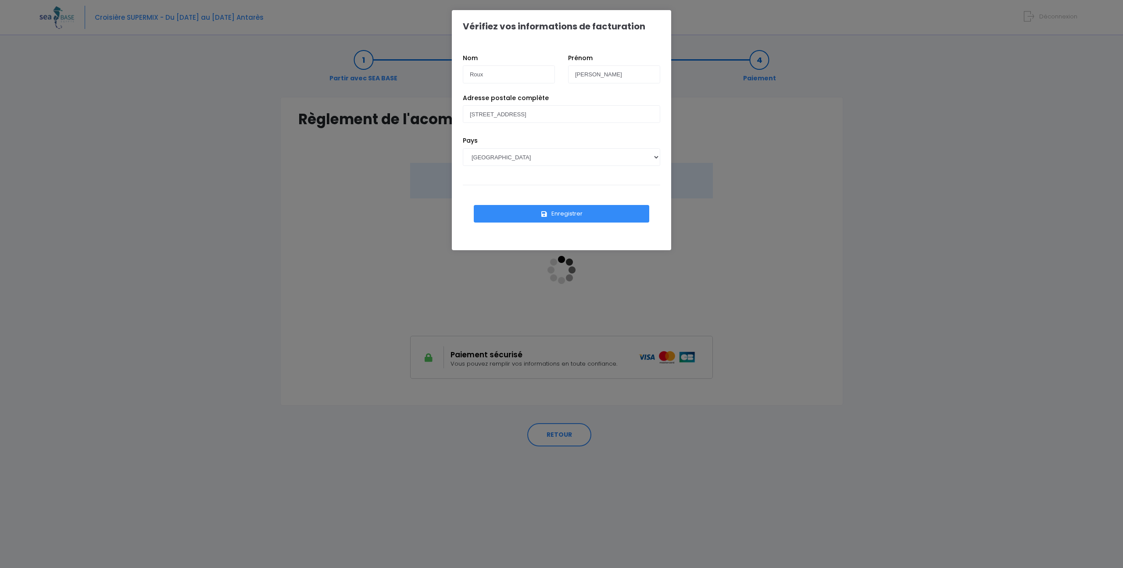
click at [553, 215] on button "Enregistrer" at bounding box center [562, 214] width 176 height 18
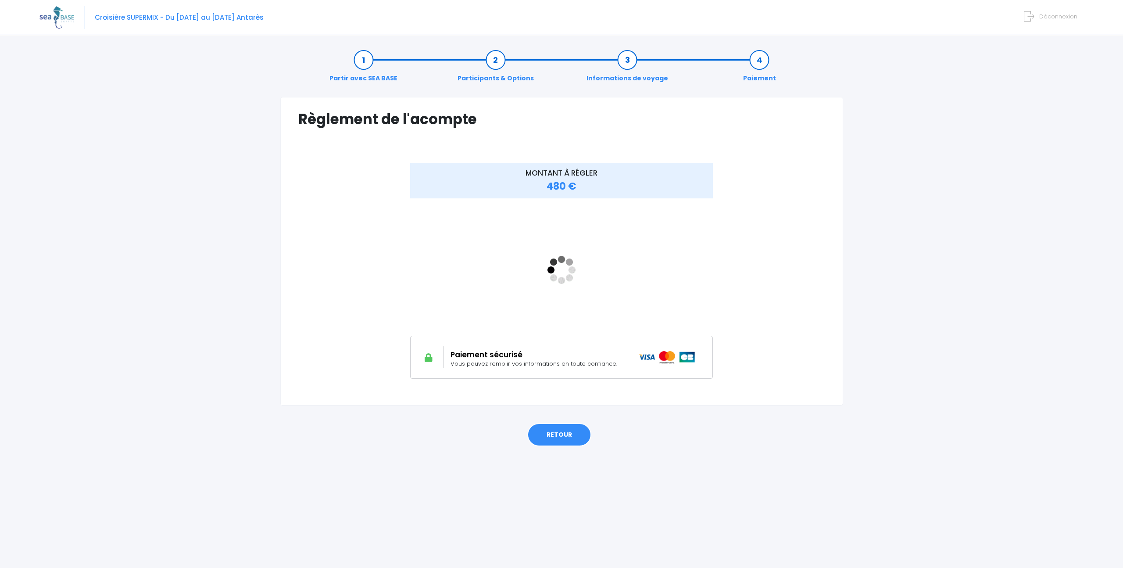
click at [553, 437] on link "RETOUR" at bounding box center [559, 435] width 64 height 24
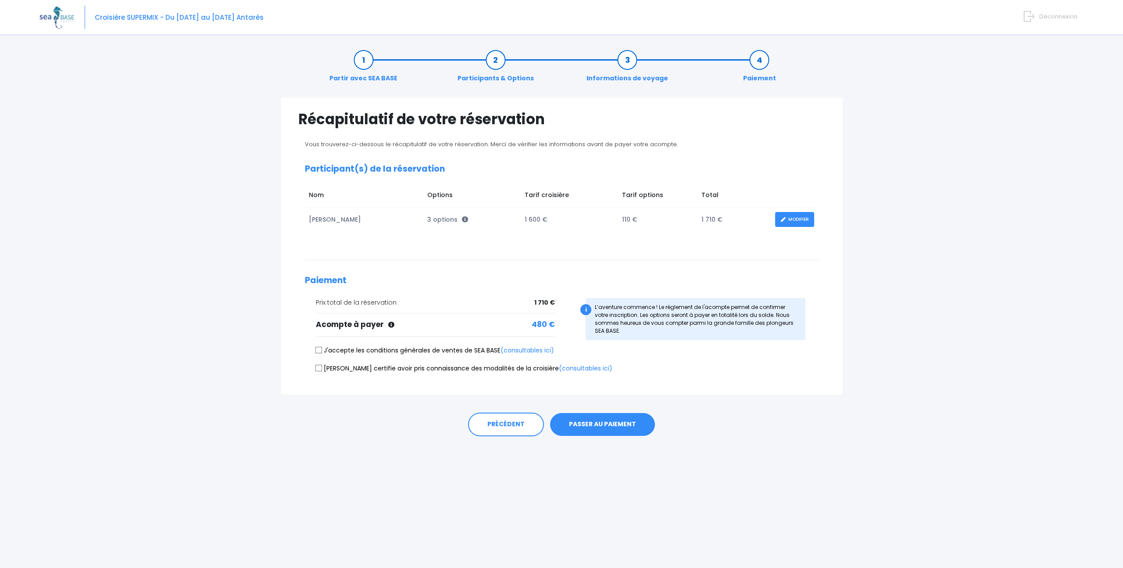
drag, startPoint x: 318, startPoint y: 352, endPoint x: 322, endPoint y: 362, distance: 11.7
click at [318, 352] on input "J'accepte les conditions générales de ventes de SEA BASE (consultables ici)" at bounding box center [318, 350] width 7 height 7
checkbox input "true"
click at [320, 368] on input "Je certifie avoir pris connaissance des modalités de la croisière (consultables…" at bounding box center [318, 367] width 7 height 7
checkbox input "true"
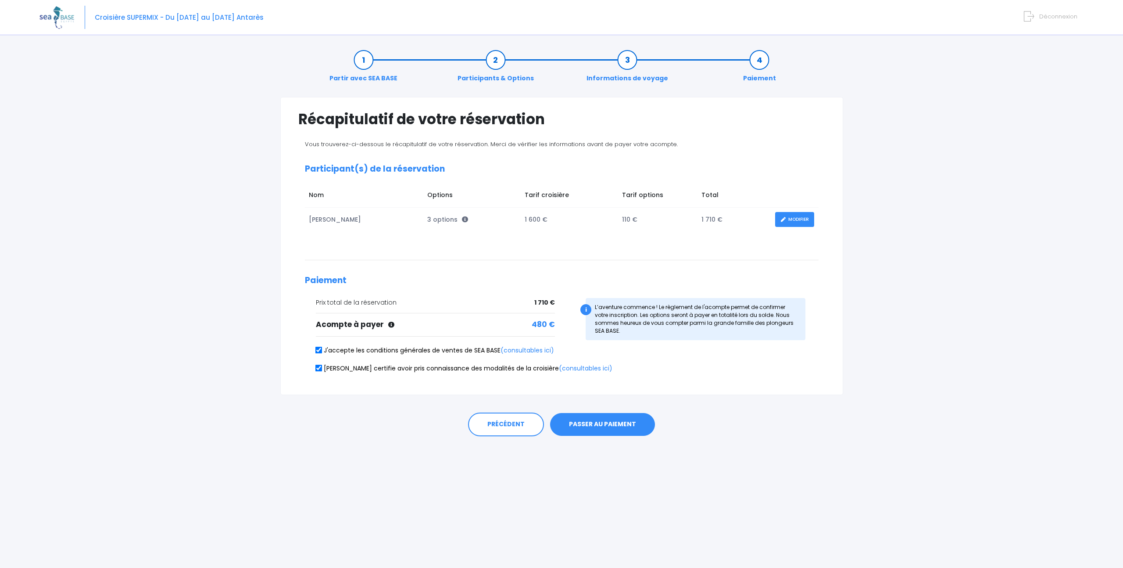
click at [578, 422] on button "PASSER AU PAIEMENT" at bounding box center [602, 424] width 105 height 23
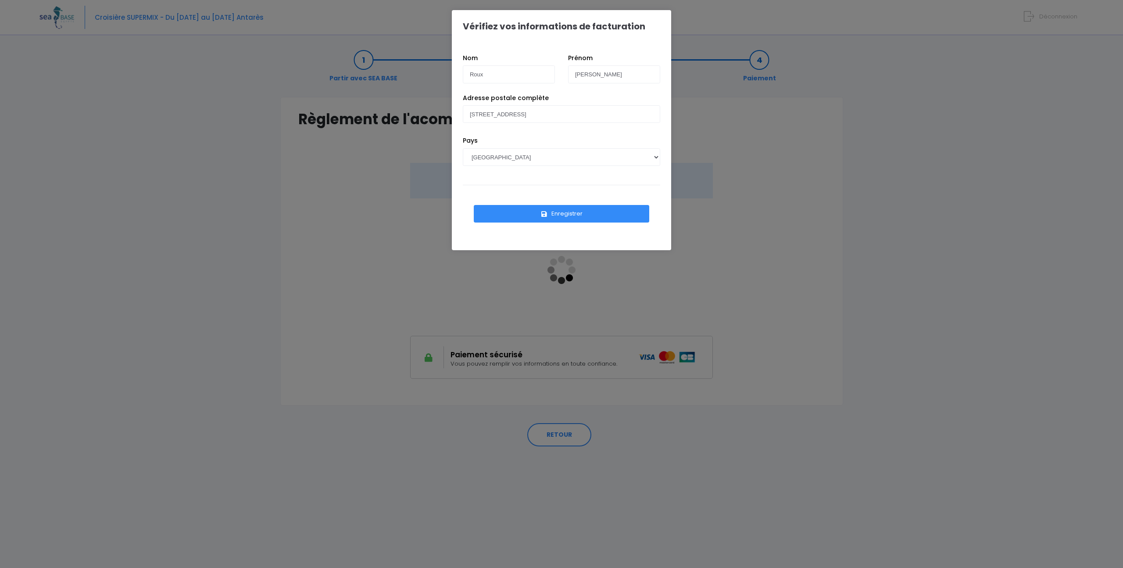
click at [565, 226] on div "Enregistrer" at bounding box center [561, 209] width 197 height 49
click at [564, 218] on button "Enregistrer" at bounding box center [562, 214] width 176 height 18
